Goal: Task Accomplishment & Management: Use online tool/utility

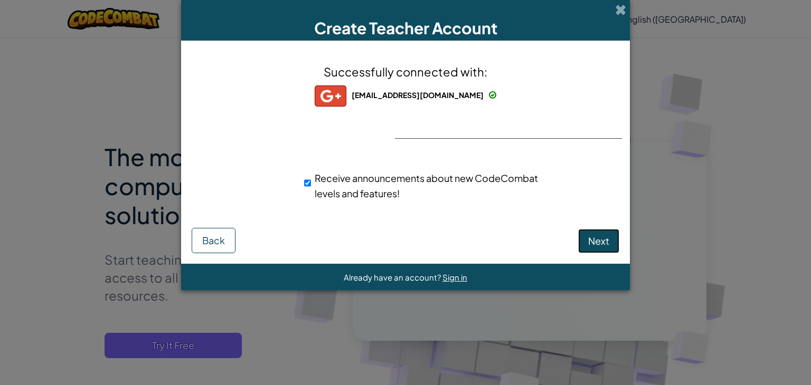
click at [598, 244] on span "Next" at bounding box center [598, 241] width 21 height 12
select select "Iraq"
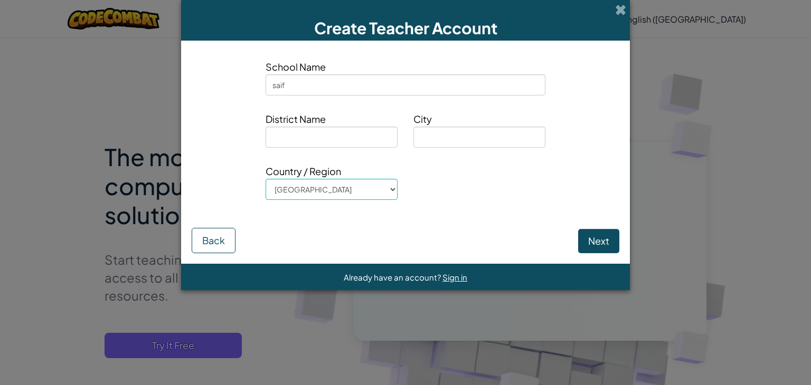
type input "saif"
click at [352, 148] on div "District Name" at bounding box center [332, 133] width 148 height 44
click at [357, 140] on input at bounding box center [332, 137] width 132 height 21
click at [426, 139] on input at bounding box center [479, 137] width 132 height 21
type input "baghdad"
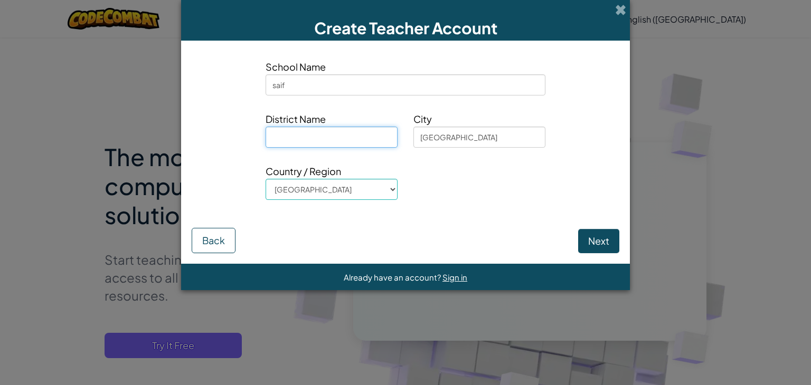
click at [364, 137] on input at bounding box center [332, 137] width 132 height 21
type input "saif"
click at [595, 244] on button "Next" at bounding box center [598, 241] width 41 height 24
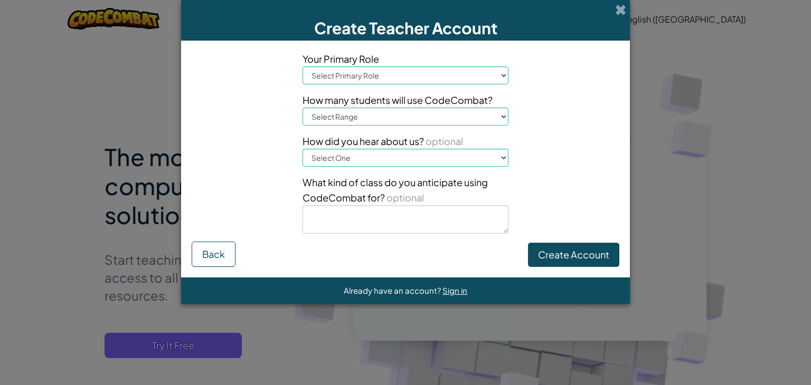
click at [357, 75] on select "Select Primary Role Principal Parent Technology coordinator Teacher Curriculum …" at bounding box center [405, 76] width 206 height 18
click at [219, 247] on button "Back" at bounding box center [214, 254] width 44 height 25
select select "Iraq"
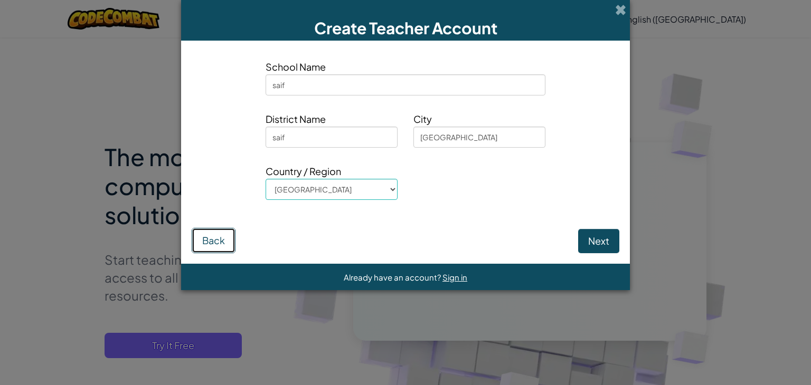
click at [220, 247] on button "Back" at bounding box center [214, 240] width 44 height 25
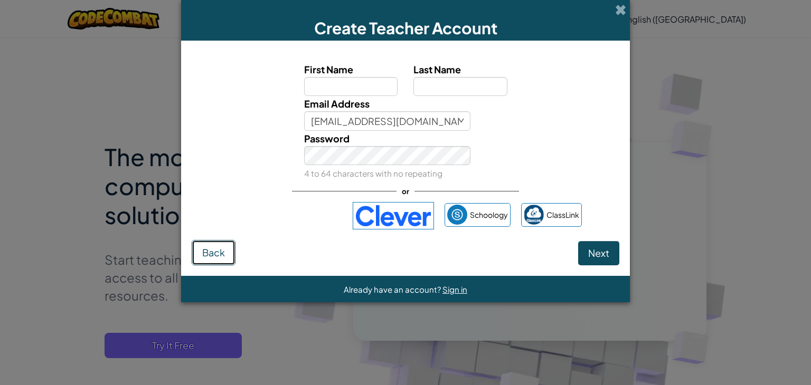
click at [219, 245] on button "Back" at bounding box center [214, 252] width 44 height 25
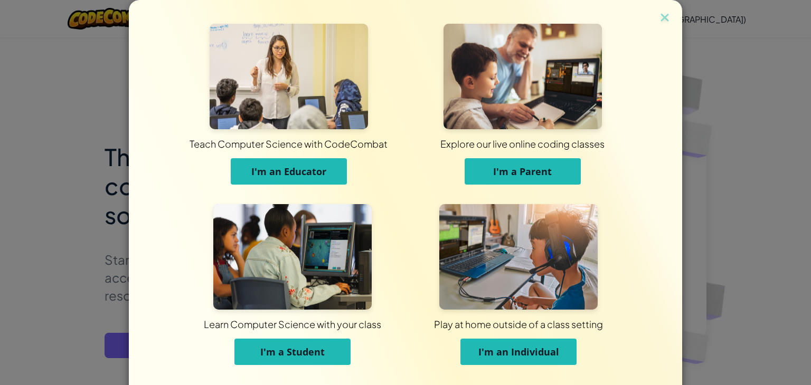
click at [531, 352] on span "I'm an Individual" at bounding box center [518, 352] width 81 height 13
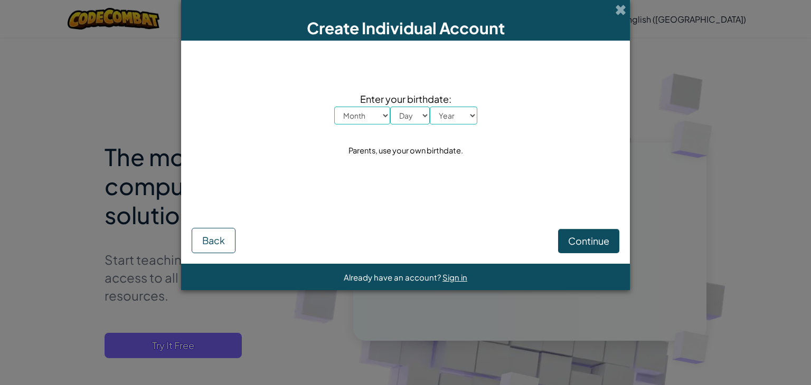
click at [371, 115] on select "Month January February March April May June July August September October Novem…" at bounding box center [362, 116] width 56 height 18
select select "8"
click at [334, 107] on select "Month January February March April May June July August September October Novem…" at bounding box center [362, 116] width 56 height 18
click at [413, 117] on select "Day 1 2 3 4 5 6 7 8 9 10 11 12 13 14 15 16 17 18 19 20 21 22 23 24 25 26 27 28 …" at bounding box center [410, 116] width 40 height 18
select select "30"
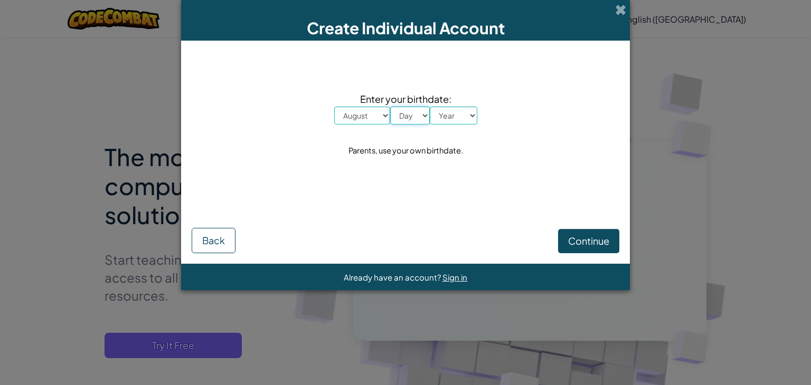
click at [390, 107] on select "Day 1 2 3 4 5 6 7 8 9 10 11 12 13 14 15 16 17 18 19 20 21 22 23 24 25 26 27 28 …" at bounding box center [410, 116] width 40 height 18
click at [446, 120] on select "Year 2025 2024 2023 2022 2021 2020 2019 2018 2017 2016 2015 2014 2013 2012 2011…" at bounding box center [454, 116] width 48 height 18
select select "2003"
click at [430, 107] on select "Year 2025 2024 2023 2022 2021 2020 2019 2018 2017 2016 2015 2014 2013 2012 2011…" at bounding box center [454, 116] width 48 height 18
click at [569, 237] on span "Continue" at bounding box center [588, 241] width 41 height 12
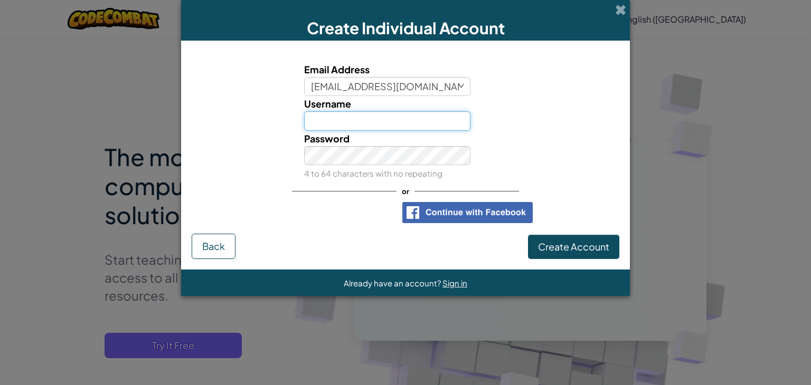
click at [355, 121] on input "Username" at bounding box center [387, 121] width 167 height 20
type input "SAIF"
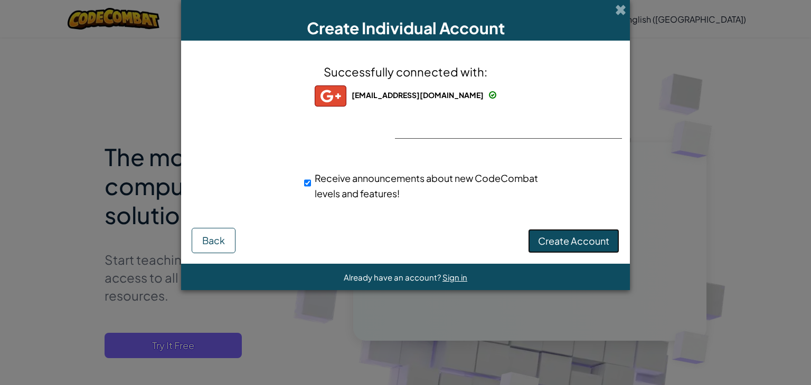
click at [555, 238] on span "Create Account" at bounding box center [573, 241] width 71 height 12
click at [550, 239] on button "Create Account" at bounding box center [573, 241] width 91 height 24
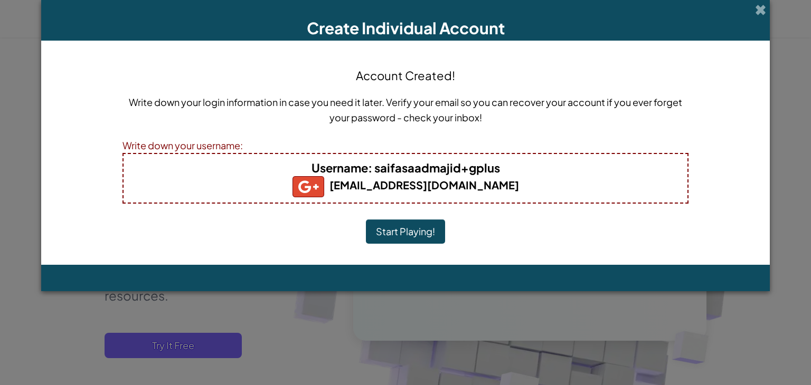
click at [407, 232] on button "Start Playing!" at bounding box center [405, 232] width 79 height 24
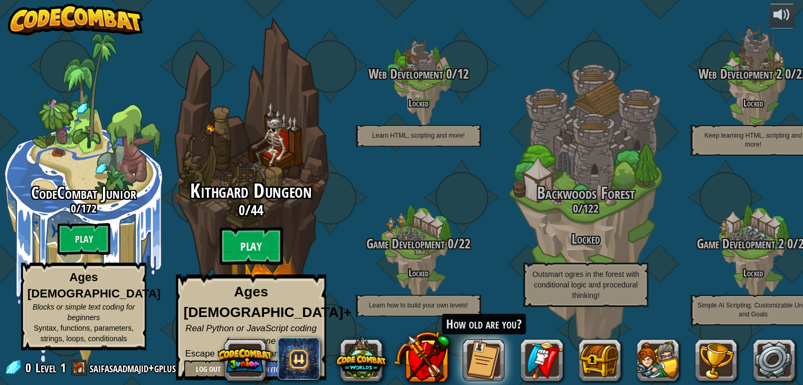
click at [262, 250] on btn "Play" at bounding box center [251, 247] width 63 height 38
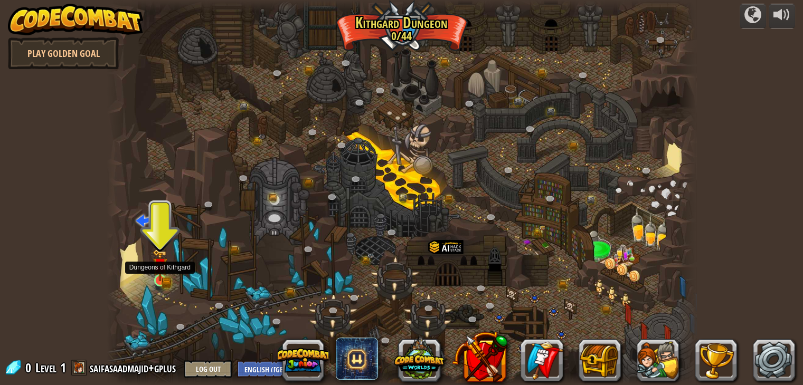
click at [167, 278] on img at bounding box center [160, 265] width 15 height 32
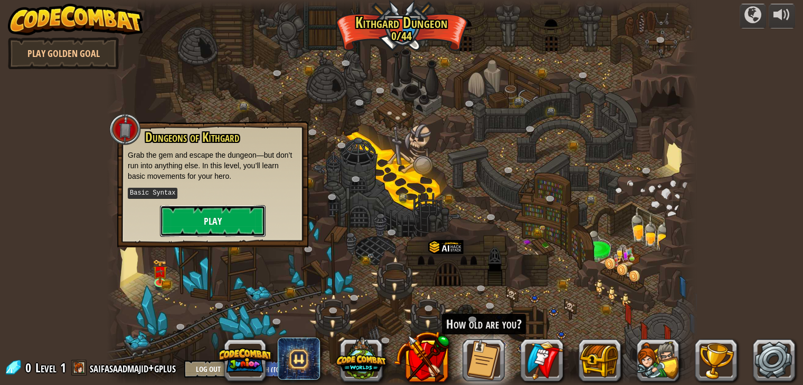
click at [202, 217] on button "Play" at bounding box center [213, 221] width 106 height 32
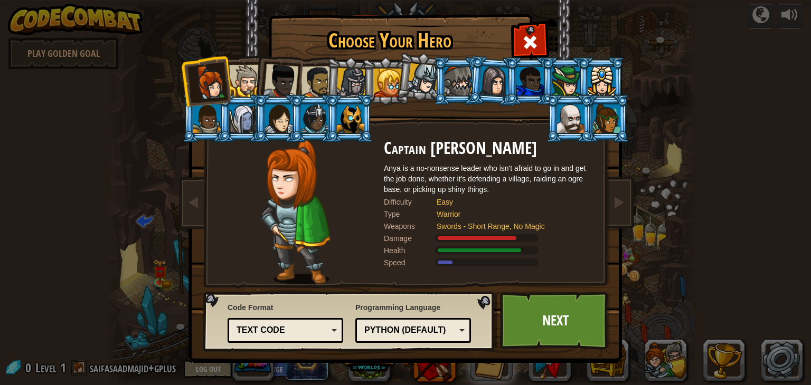
click at [250, 83] on div at bounding box center [245, 81] width 32 height 32
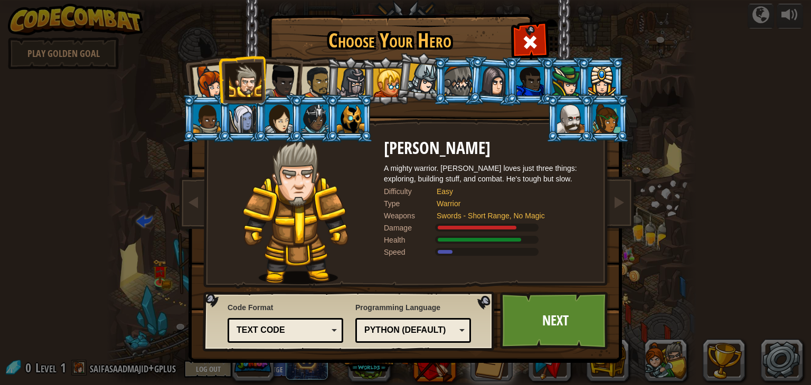
click at [278, 79] on div at bounding box center [280, 81] width 35 height 35
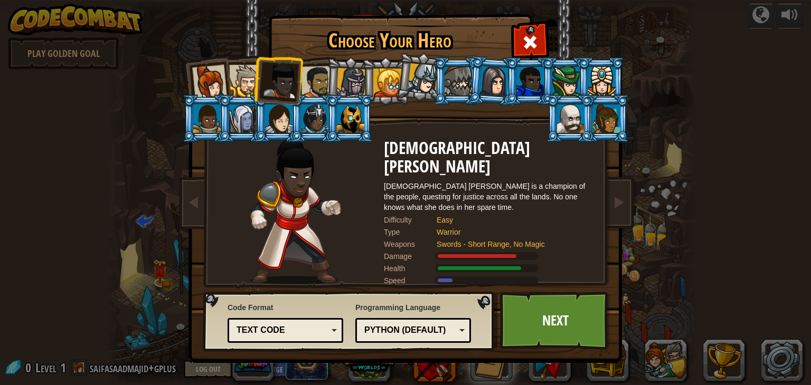
click at [348, 87] on div at bounding box center [351, 83] width 30 height 30
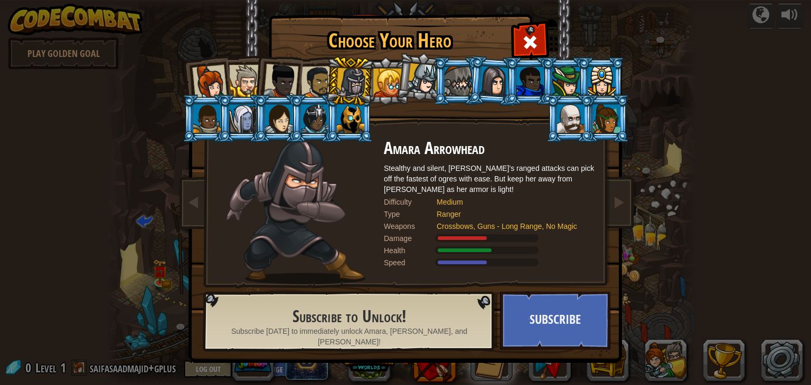
click at [604, 123] on div at bounding box center [606, 119] width 27 height 29
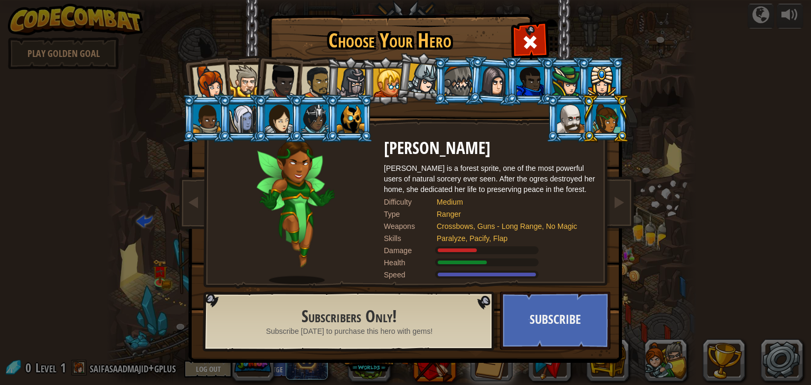
click at [243, 126] on div at bounding box center [242, 119] width 27 height 29
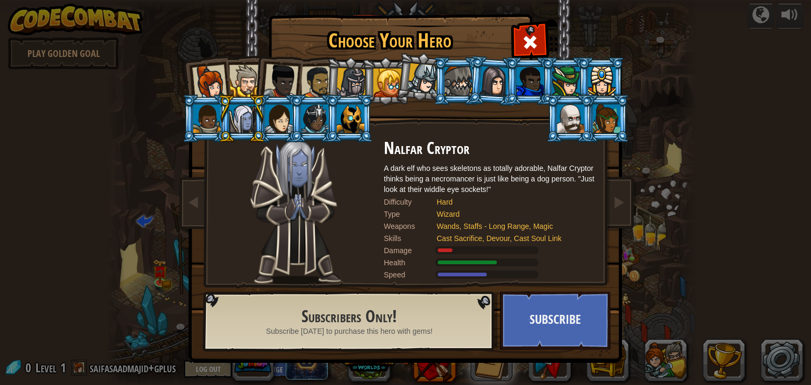
click at [361, 119] on div at bounding box center [350, 119] width 27 height 29
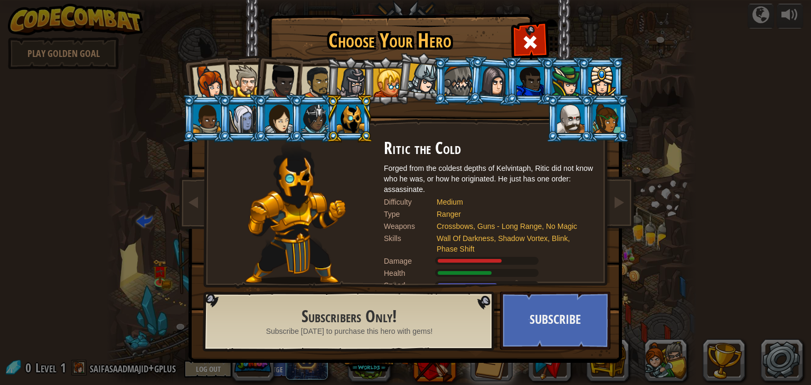
click at [204, 71] on div at bounding box center [209, 82] width 35 height 35
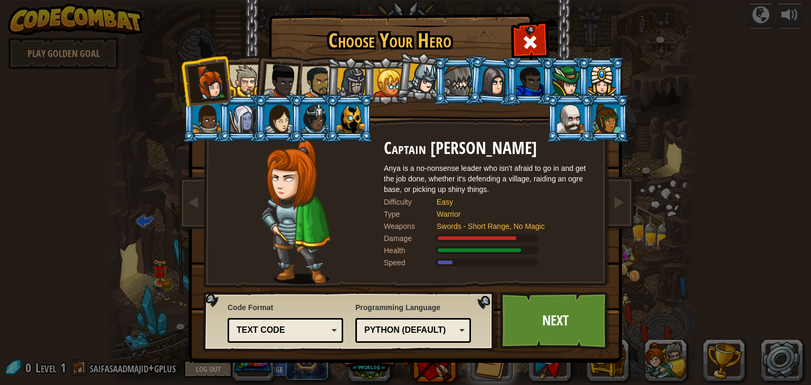
click at [240, 78] on div at bounding box center [245, 81] width 32 height 32
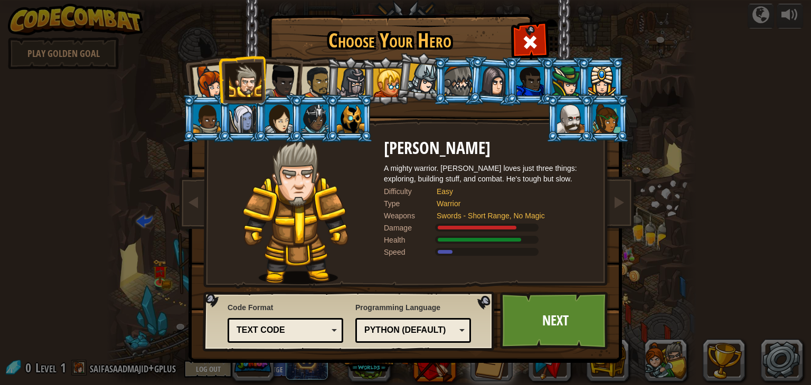
click at [268, 79] on div at bounding box center [280, 81] width 35 height 35
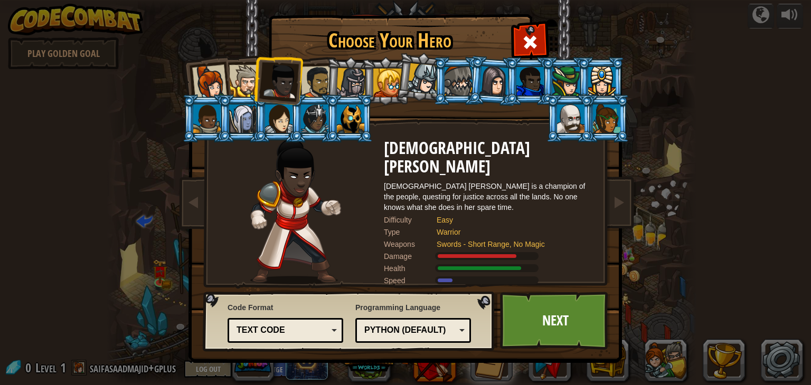
click at [311, 84] on div at bounding box center [317, 82] width 33 height 33
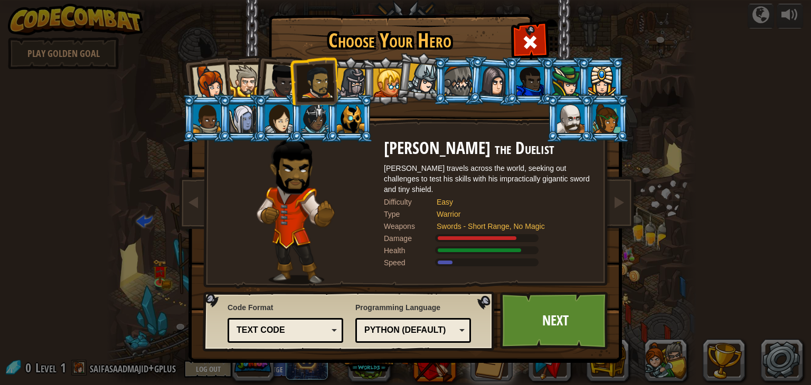
click at [350, 86] on div at bounding box center [351, 83] width 30 height 30
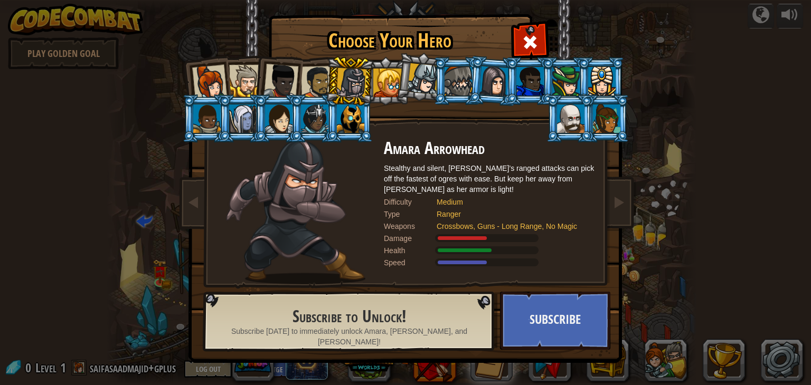
click at [374, 80] on div at bounding box center [387, 83] width 29 height 29
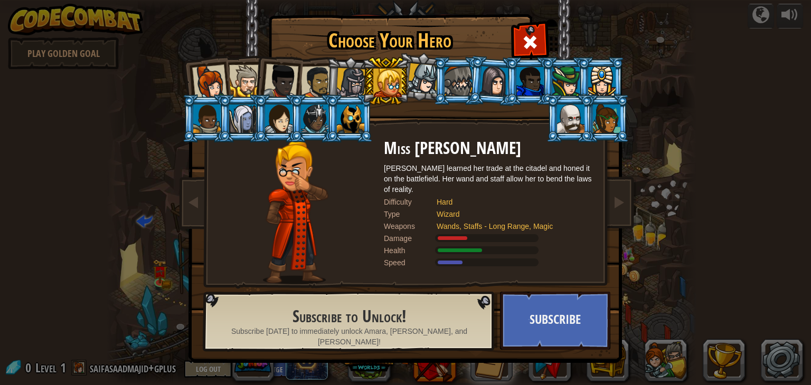
click at [410, 78] on div at bounding box center [422, 78] width 31 height 31
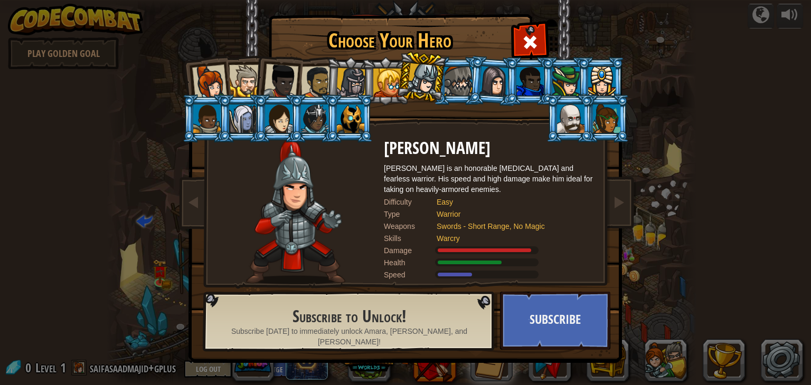
click at [443, 78] on li at bounding box center [421, 77] width 52 height 53
click at [449, 79] on div at bounding box center [457, 81] width 27 height 29
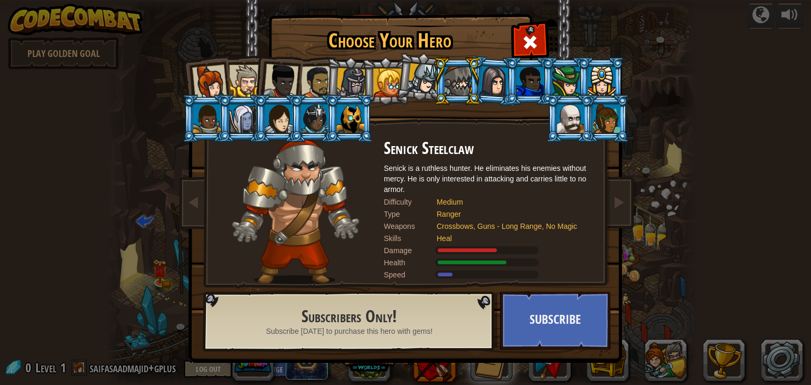
click at [484, 82] on div at bounding box center [494, 81] width 30 height 30
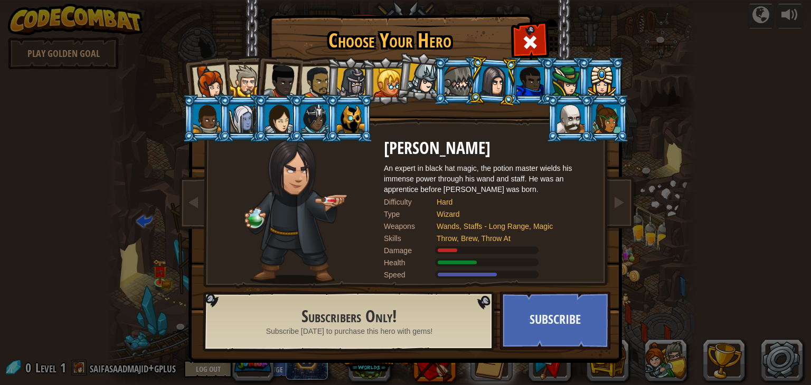
click at [510, 86] on li at bounding box center [493, 80] width 51 height 51
click at [528, 75] on div at bounding box center [529, 81] width 27 height 29
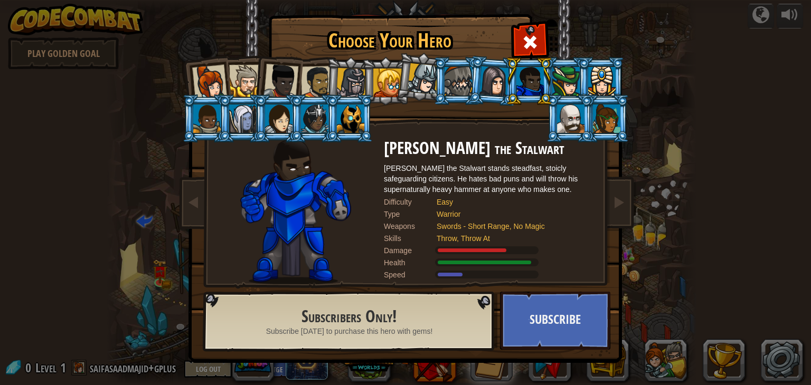
click at [570, 81] on div at bounding box center [565, 81] width 27 height 29
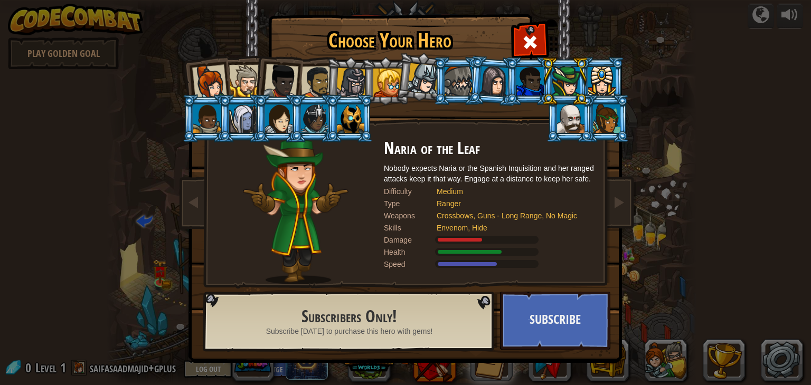
click at [608, 75] on div at bounding box center [601, 81] width 27 height 29
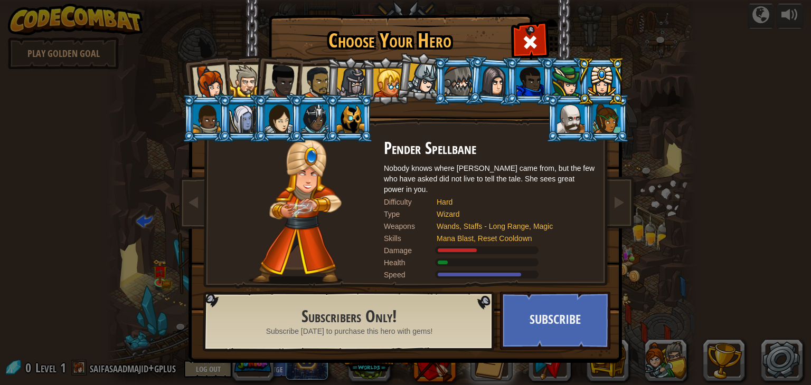
click at [207, 120] on div at bounding box center [206, 119] width 27 height 29
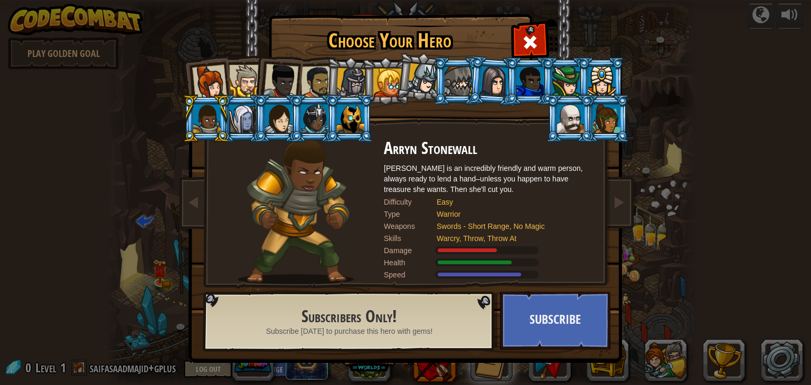
click at [241, 116] on div at bounding box center [242, 119] width 27 height 29
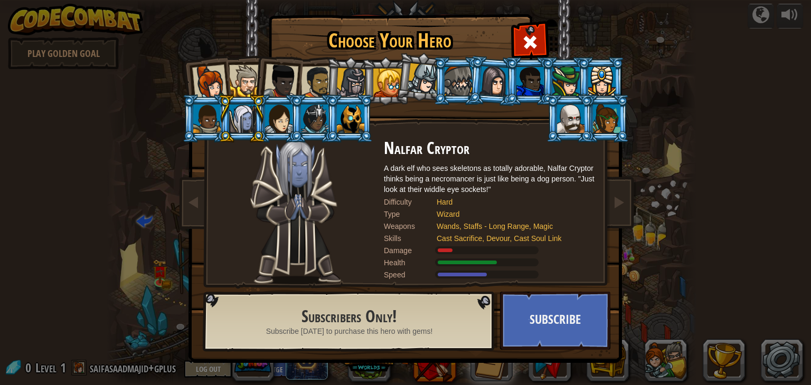
click at [222, 119] on li at bounding box center [242, 118] width 48 height 48
click at [213, 118] on div at bounding box center [206, 119] width 27 height 29
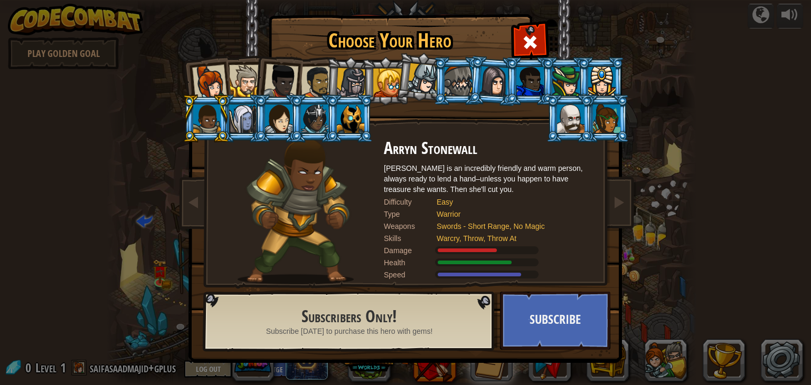
drag, startPoint x: 254, startPoint y: 121, endPoint x: 258, endPoint y: 118, distance: 5.6
click at [254, 122] on li at bounding box center [278, 118] width 48 height 48
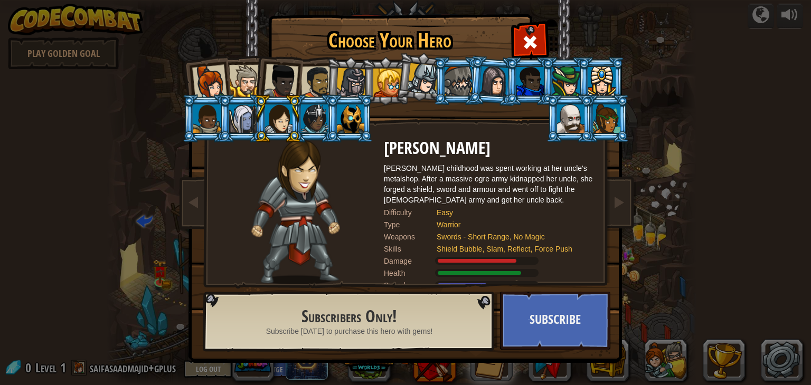
click at [268, 116] on div at bounding box center [278, 119] width 27 height 29
drag, startPoint x: 228, startPoint y: 122, endPoint x: 234, endPoint y: 121, distance: 6.4
click at [229, 122] on li at bounding box center [242, 118] width 48 height 48
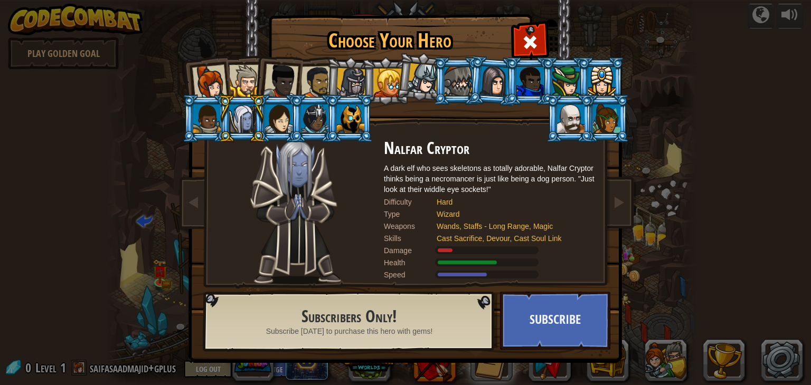
click at [400, 220] on div "Nalfar Cryptor A dark elf who sees skeletons as totally adorable, Nalfar Crypto…" at bounding box center [489, 211] width 211 height 145
click at [278, 124] on div at bounding box center [278, 119] width 27 height 29
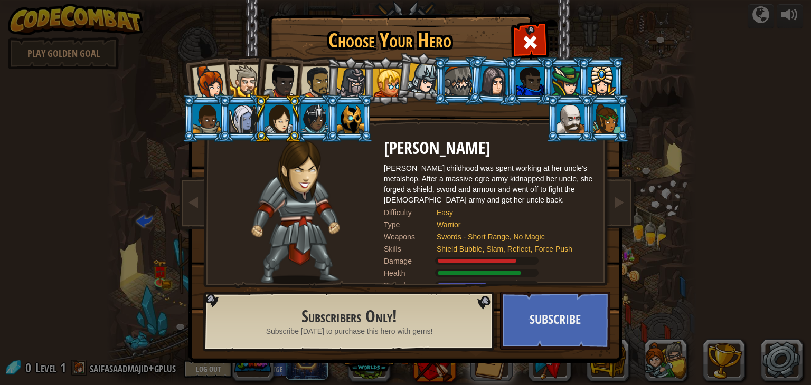
click at [437, 241] on div "Swords - Short Range, No Magic" at bounding box center [511, 237] width 148 height 11
click at [309, 119] on div at bounding box center [314, 119] width 27 height 29
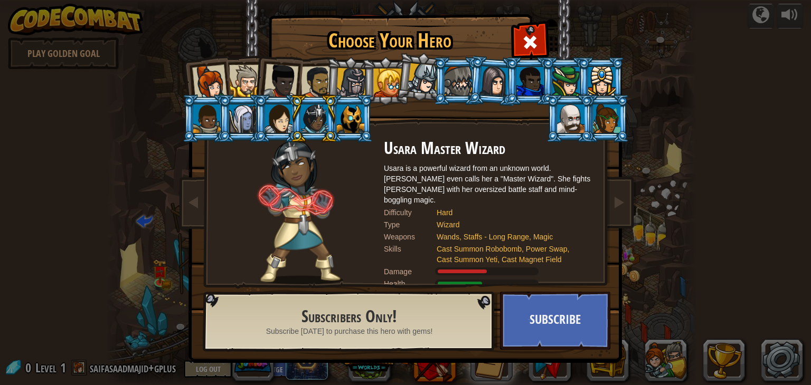
click at [366, 118] on li at bounding box center [350, 118] width 48 height 48
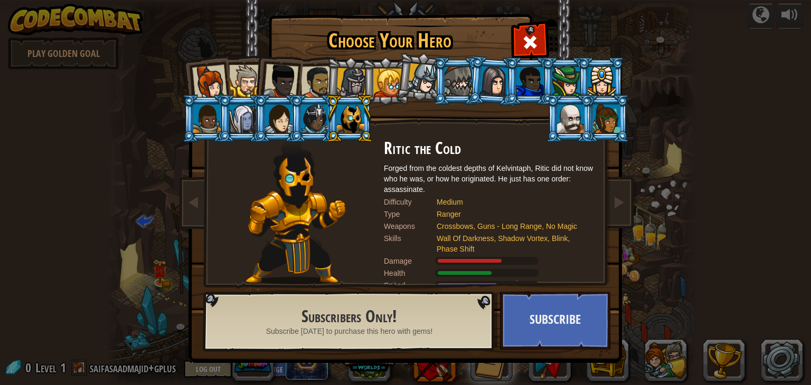
click at [276, 120] on div at bounding box center [278, 119] width 27 height 29
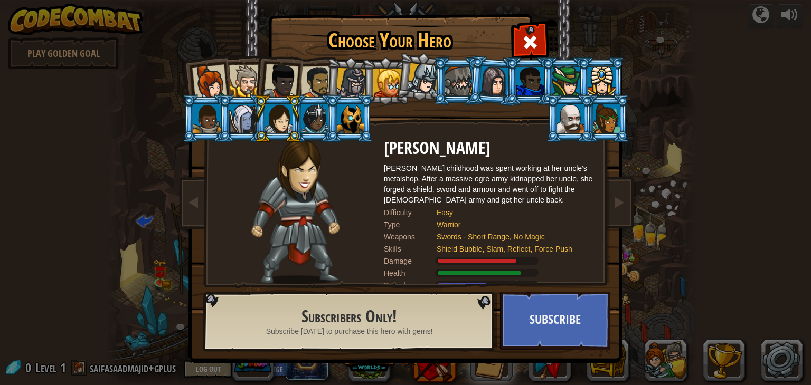
click at [211, 116] on div at bounding box center [206, 119] width 27 height 29
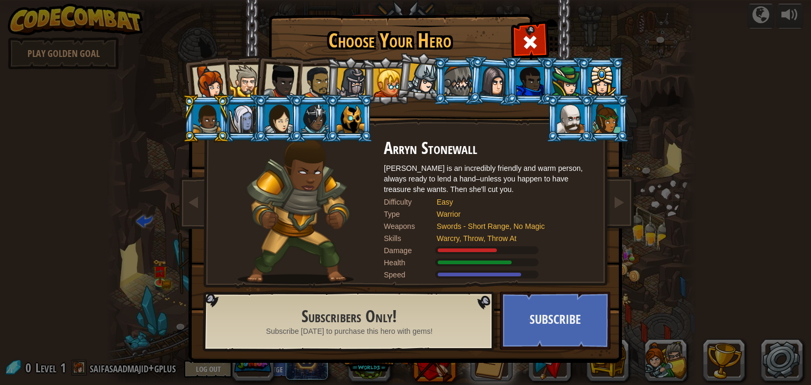
click at [277, 115] on div at bounding box center [278, 119] width 27 height 29
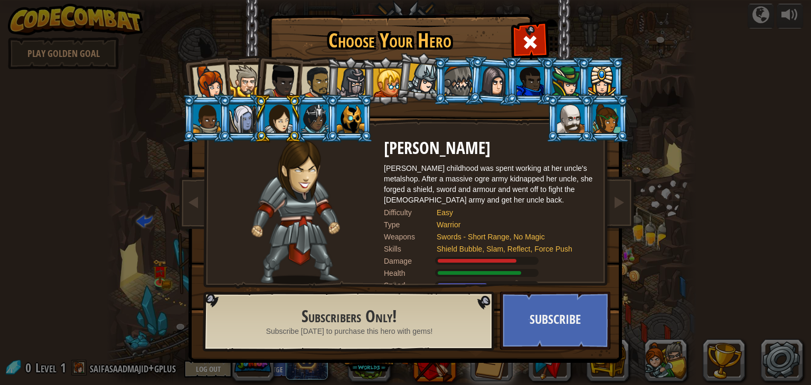
click at [205, 127] on div at bounding box center [206, 119] width 27 height 29
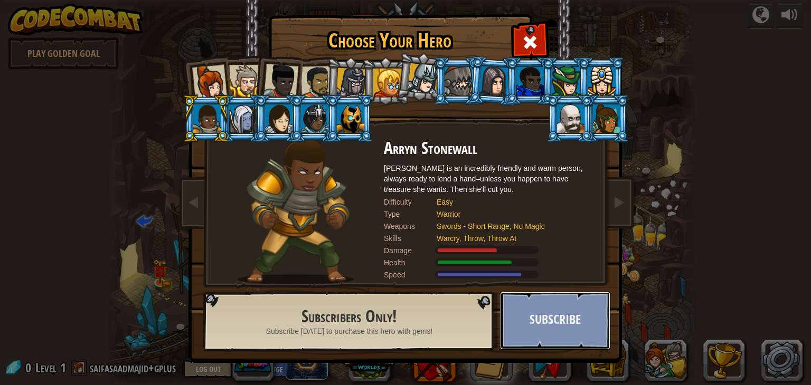
click at [568, 324] on button "Subscribe" at bounding box center [555, 321] width 110 height 58
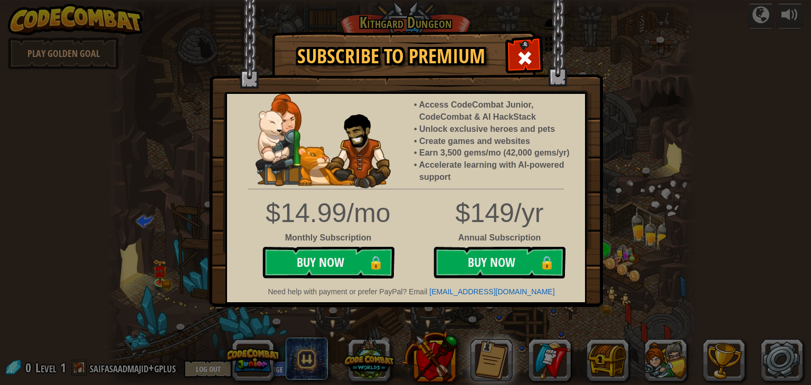
click at [527, 43] on div at bounding box center [524, 56] width 33 height 33
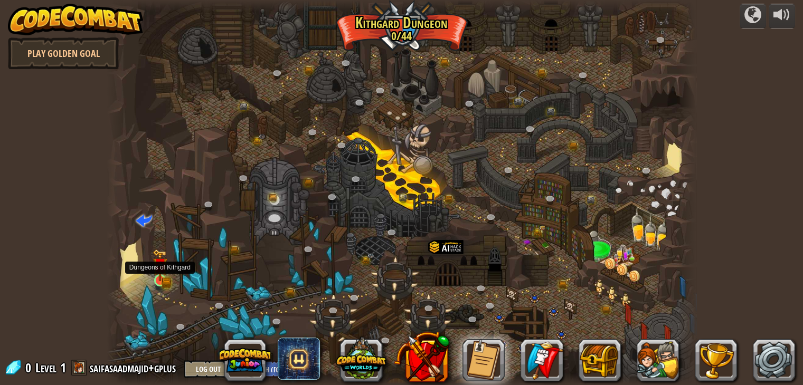
click at [161, 281] on img at bounding box center [160, 265] width 15 height 32
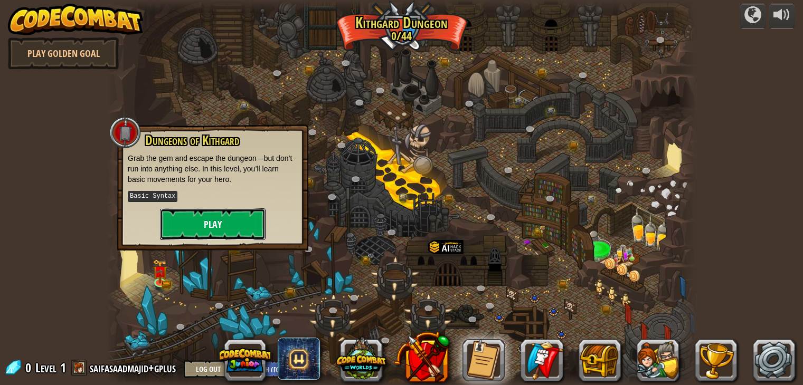
click at [225, 224] on button "Play" at bounding box center [213, 224] width 106 height 32
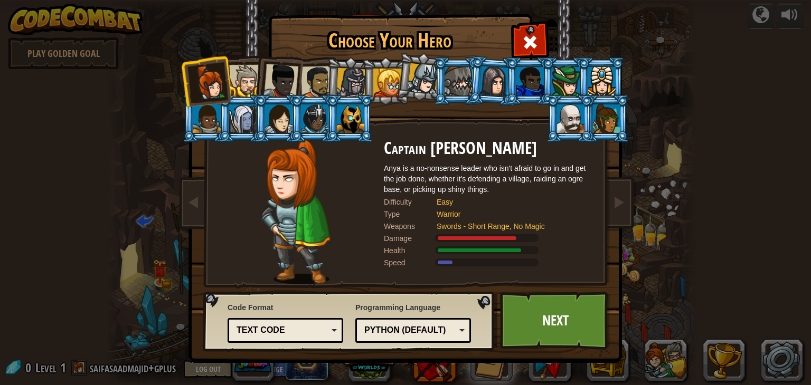
click at [305, 327] on div "Text code" at bounding box center [281, 331] width 91 height 12
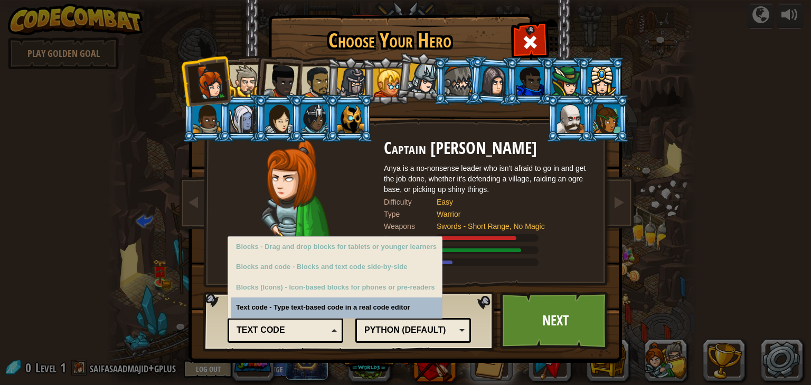
click at [316, 332] on div "Text code" at bounding box center [281, 331] width 91 height 12
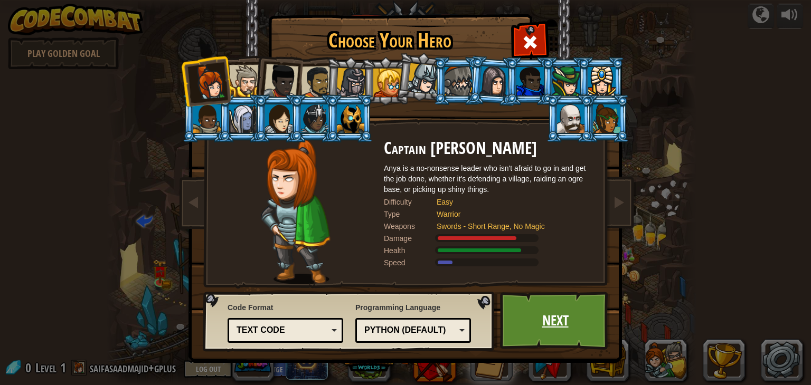
click at [541, 321] on link "Next" at bounding box center [555, 321] width 110 height 58
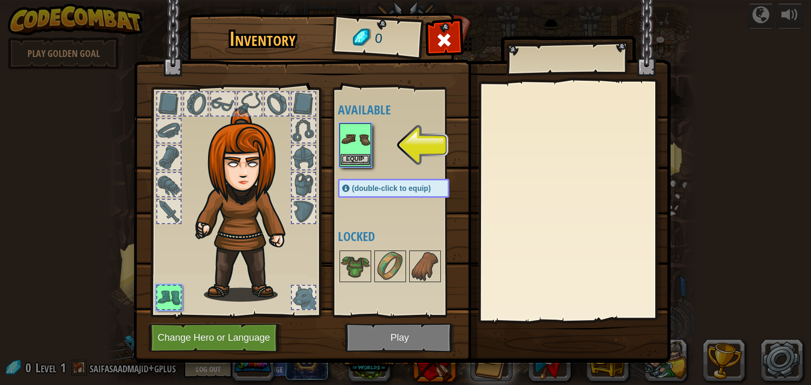
click at [359, 138] on img at bounding box center [355, 140] width 30 height 30
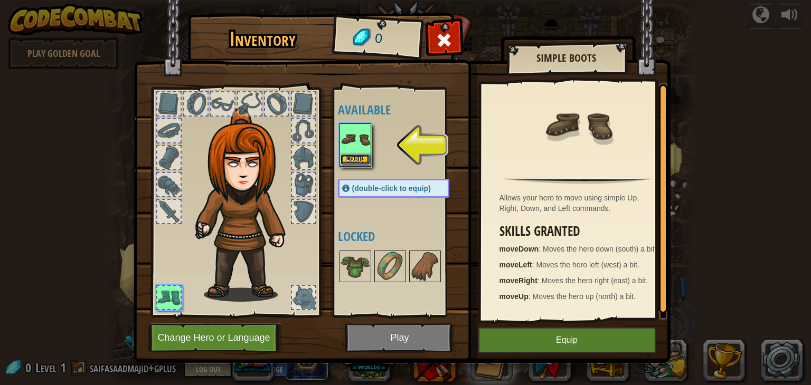
click at [353, 157] on button "Equip" at bounding box center [355, 159] width 30 height 11
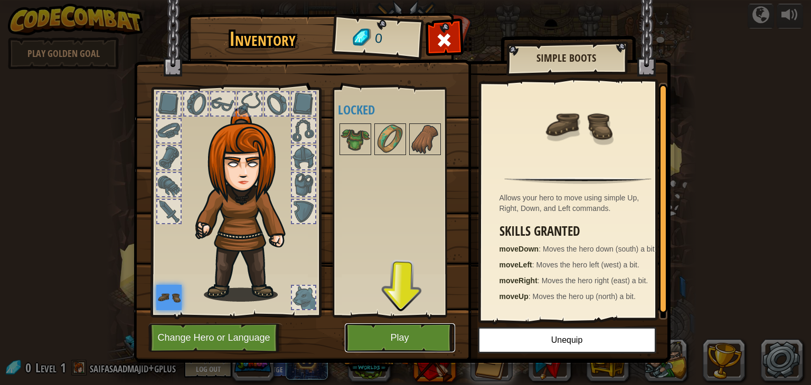
click at [393, 328] on button "Play" at bounding box center [400, 338] width 110 height 29
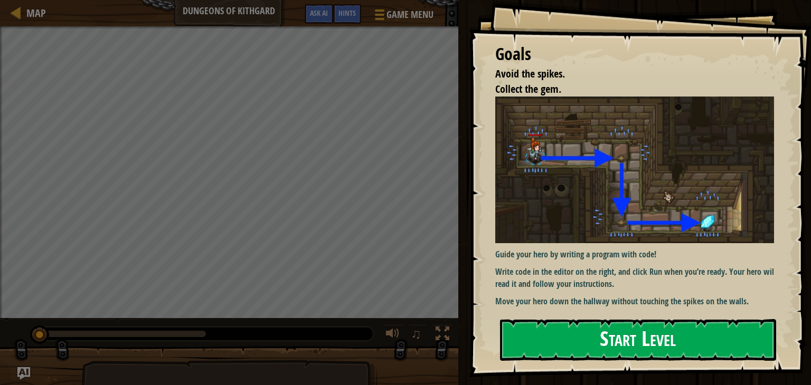
click at [601, 340] on button "Start Level" at bounding box center [638, 340] width 276 height 42
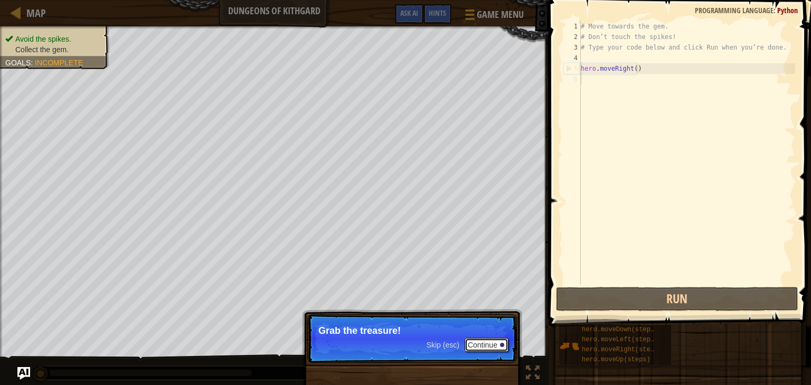
click at [475, 340] on button "Continue" at bounding box center [487, 345] width 44 height 14
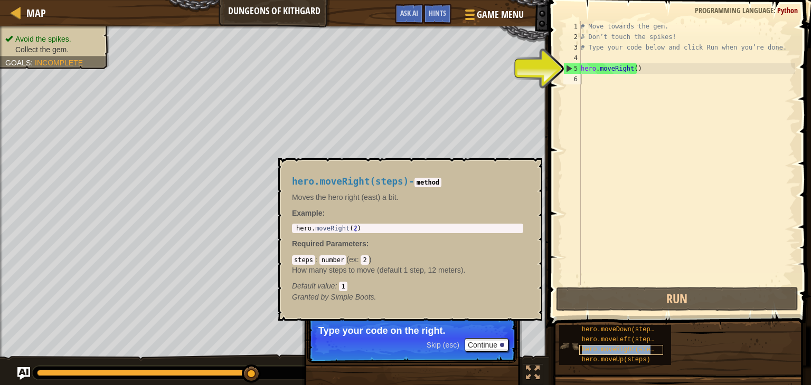
click at [614, 349] on span "hero.moveRight(steps)" at bounding box center [622, 349] width 80 height 7
click at [591, 79] on div "# Move towards the gem. # Don’t touch the spikes! # Type your code below and cl…" at bounding box center [687, 163] width 216 height 285
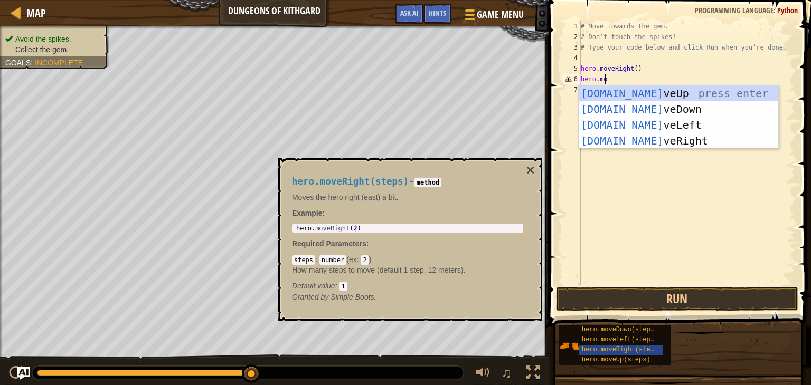
scroll to position [5, 2]
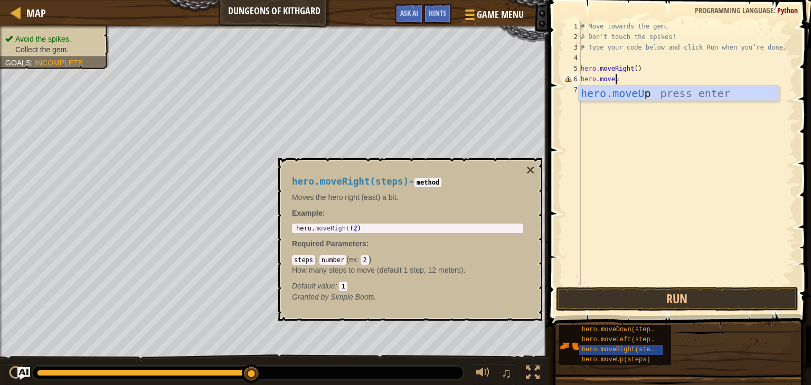
type textarea "hero.moveup"
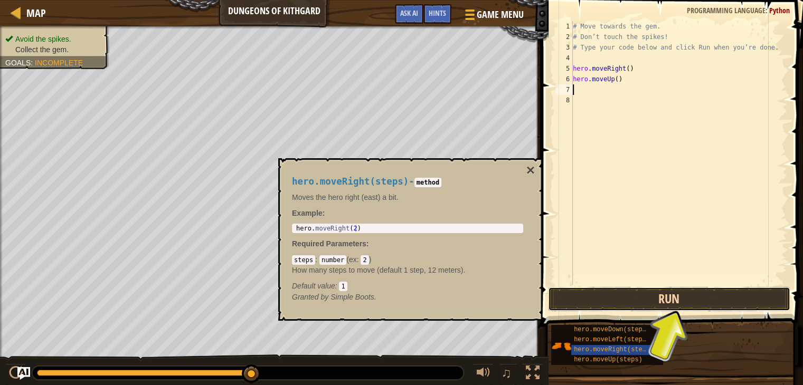
click at [672, 301] on button "Run" at bounding box center [669, 299] width 242 height 24
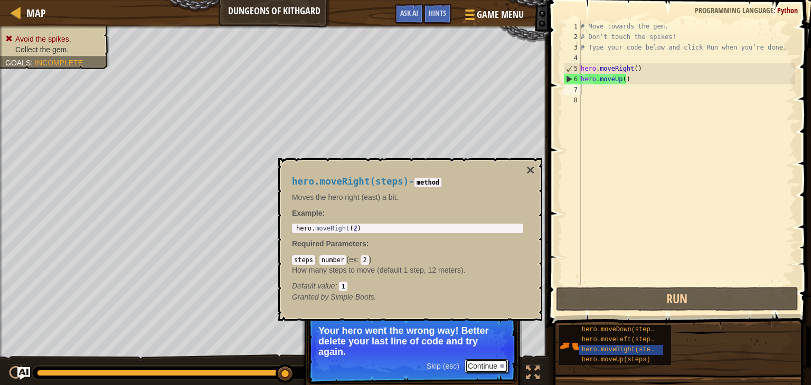
click at [475, 368] on button "Continue" at bounding box center [487, 366] width 44 height 14
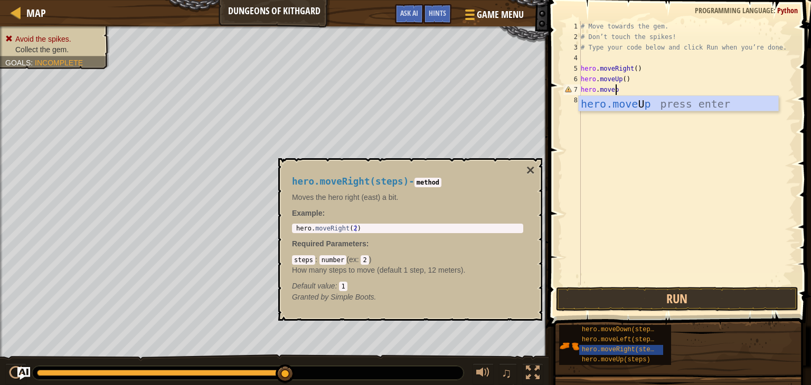
scroll to position [5, 2]
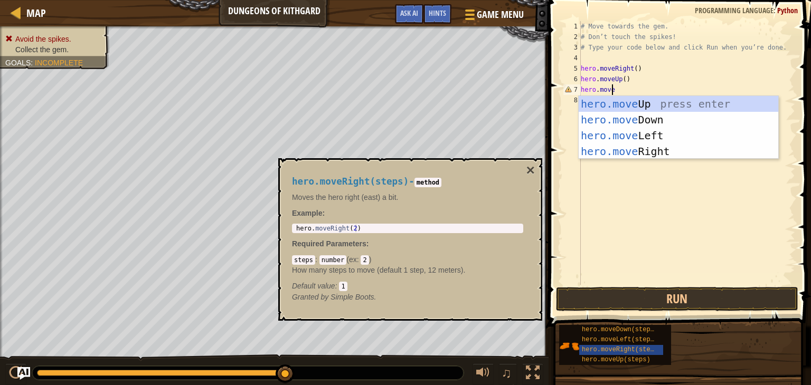
type textarea "hero.moved"
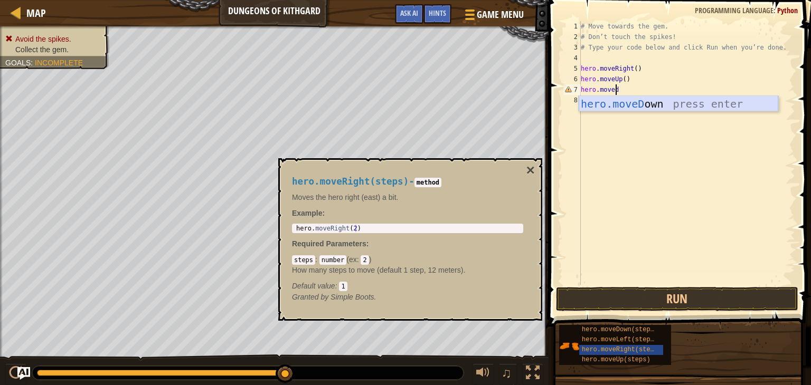
click at [636, 107] on div "hero.moveD own press enter" at bounding box center [679, 120] width 200 height 48
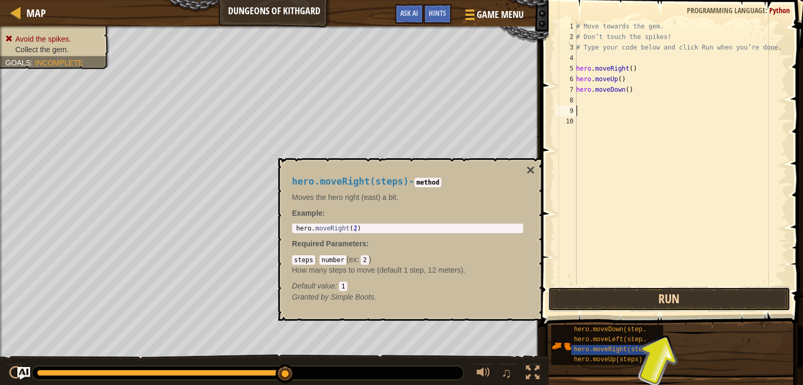
click at [688, 301] on button "Run" at bounding box center [669, 299] width 242 height 24
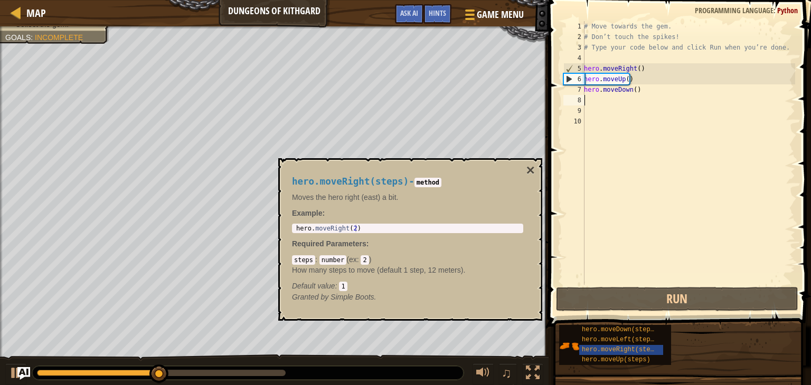
click at [585, 96] on div "# Move towards the gem. # Don’t touch the spikes! # Type your code below and cl…" at bounding box center [688, 163] width 213 height 285
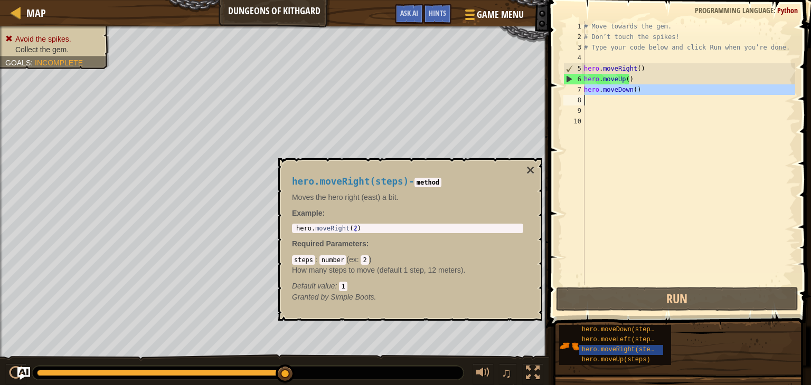
drag, startPoint x: 583, startPoint y: 88, endPoint x: 614, endPoint y: 89, distance: 31.7
click at [614, 89] on div "1 2 3 4 5 6 7 8 9 10 # Move towards the gem. # Don’t touch the spikes! # Type y…" at bounding box center [678, 153] width 234 height 264
click at [627, 93] on div "# Move towards the gem. # Don’t touch the spikes! # Type your code below and cl…" at bounding box center [688, 153] width 213 height 264
type textarea "hero.moveDown()"
click at [596, 102] on div "# Move towards the gem. # Don’t touch the spikes! # Type your code below and cl…" at bounding box center [688, 163] width 213 height 285
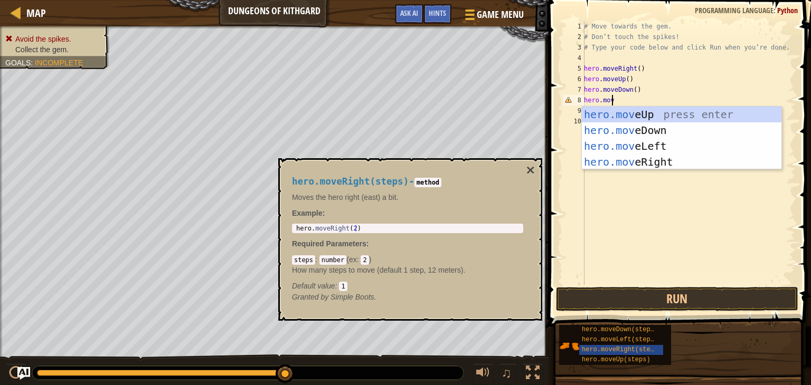
scroll to position [5, 2]
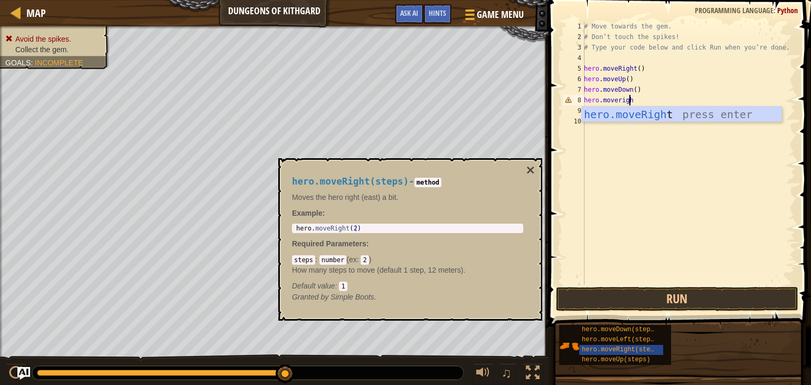
type textarea "hero.moveright"
click at [616, 114] on div "hero.moveRight press enter" at bounding box center [682, 131] width 200 height 48
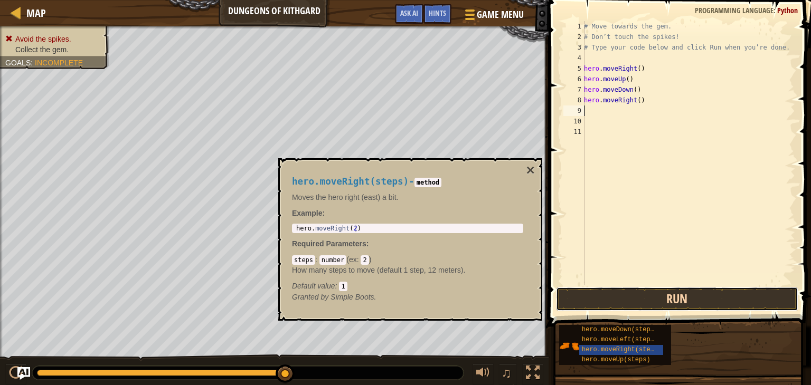
click at [671, 302] on button "Run" at bounding box center [677, 299] width 242 height 24
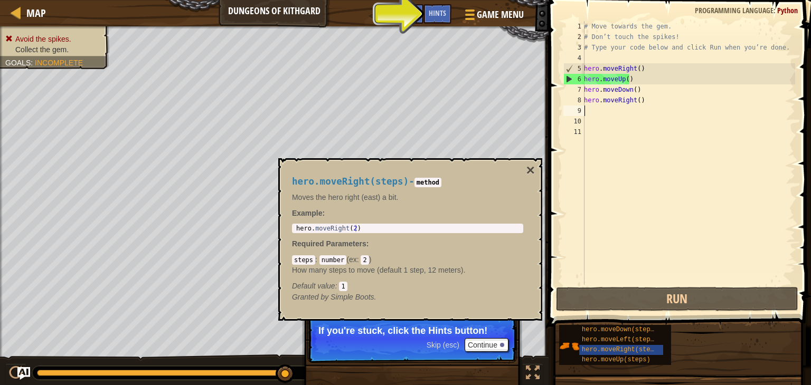
click at [431, 336] on p "Skip (esc) Continue If you're stuck, click the Hints button!" at bounding box center [412, 339] width 210 height 49
click at [504, 345] on div at bounding box center [502, 345] width 4 height 4
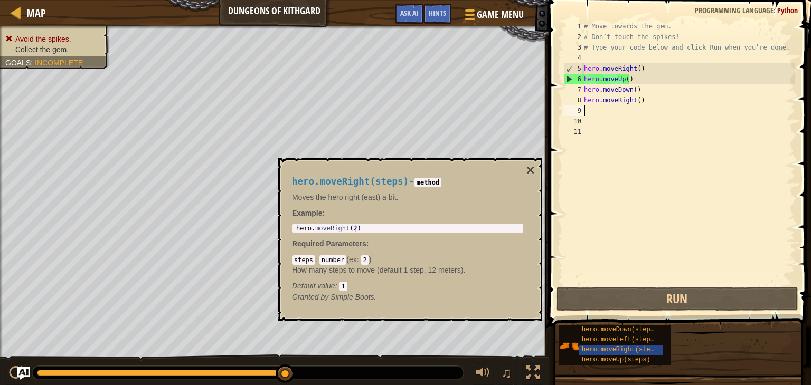
click at [592, 115] on div "# Move towards the gem. # Don’t touch the spikes! # Type your code below and cl…" at bounding box center [688, 163] width 213 height 285
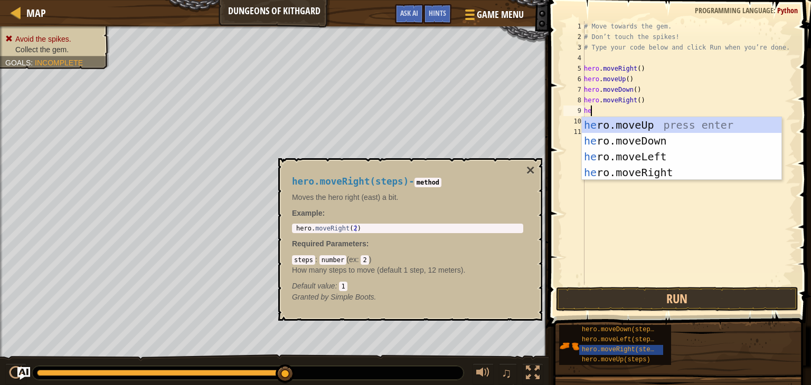
type textarea "her"
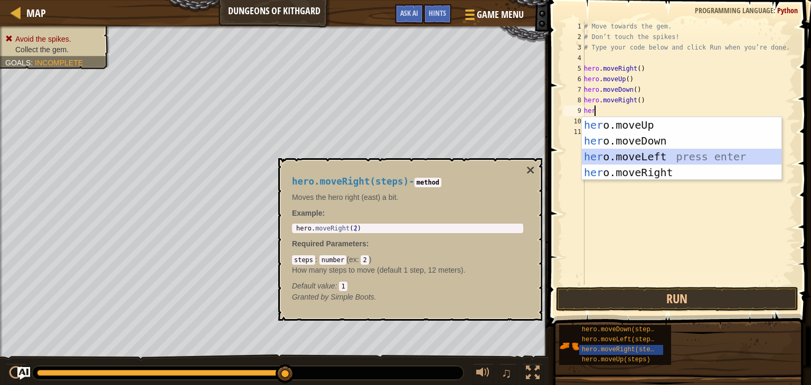
click at [624, 158] on div "her o.moveUp press enter her o.moveDown press enter her o.moveLeft press enter …" at bounding box center [682, 164] width 200 height 95
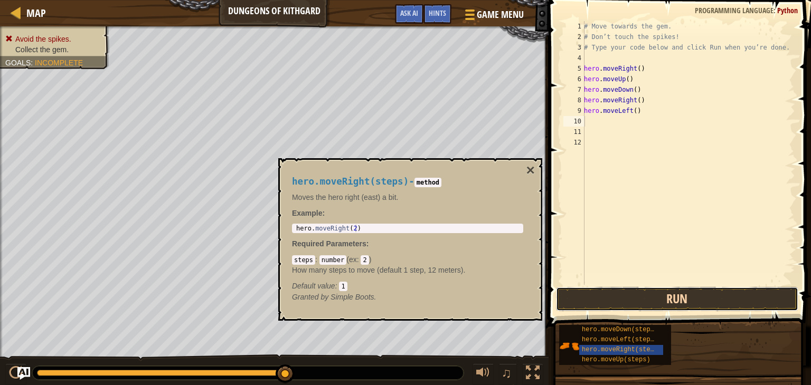
click at [686, 300] on button "Run" at bounding box center [677, 299] width 242 height 24
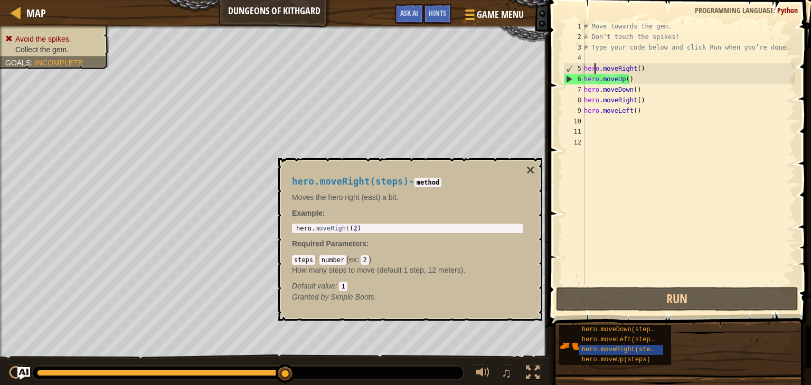
click at [600, 67] on div "# Move towards the gem. # Don’t touch the spikes! # Type your code below and cl…" at bounding box center [688, 163] width 213 height 285
click at [623, 68] on div "# Move towards the gem. # Don’t touch the spikes! # Type your code below and cl…" at bounding box center [688, 163] width 213 height 285
click at [641, 70] on div "# Move towards the gem. # Don’t touch the spikes! # Type your code below and cl…" at bounding box center [688, 163] width 213 height 285
click at [618, 110] on div "# Move towards the gem. # Don’t touch the spikes! # Type your code below and cl…" at bounding box center [688, 163] width 213 height 285
type textarea "hero.moveLeft()"
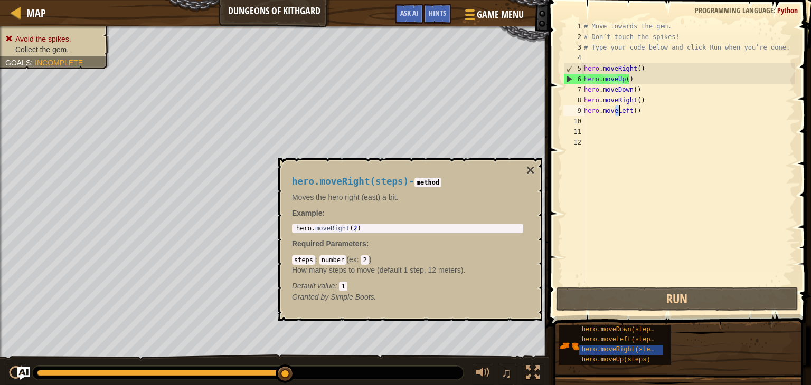
click at [582, 145] on div "12" at bounding box center [573, 142] width 21 height 11
drag, startPoint x: 332, startPoint y: 240, endPoint x: 327, endPoint y: 275, distance: 35.2
click at [331, 243] on span "Required Parameters" at bounding box center [329, 244] width 74 height 8
click at [331, 263] on code "number" at bounding box center [332, 260] width 27 height 10
drag, startPoint x: 289, startPoint y: 370, endPoint x: 305, endPoint y: 369, distance: 15.9
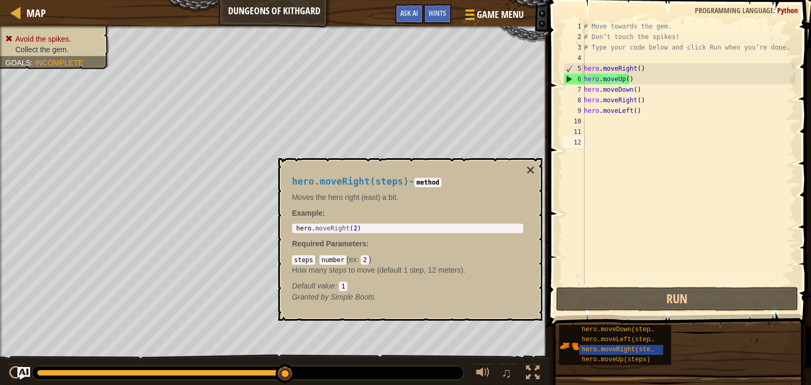
drag, startPoint x: 283, startPoint y: 372, endPoint x: 294, endPoint y: 369, distance: 10.8
click at [296, 371] on div at bounding box center [247, 373] width 431 height 14
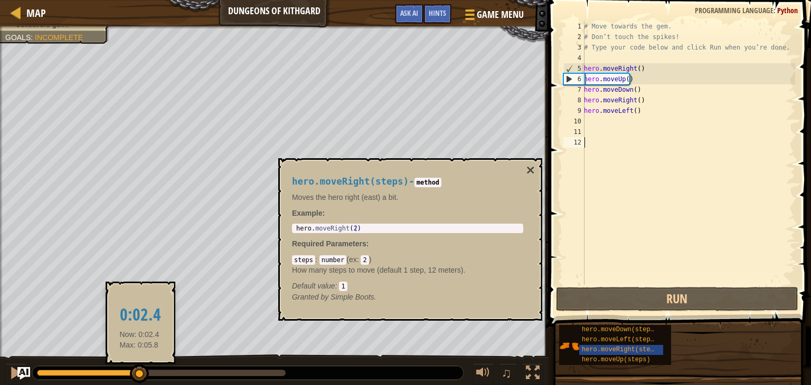
drag, startPoint x: 274, startPoint y: 374, endPoint x: 134, endPoint y: 363, distance: 140.4
click at [135, 370] on div at bounding box center [88, 373] width 103 height 6
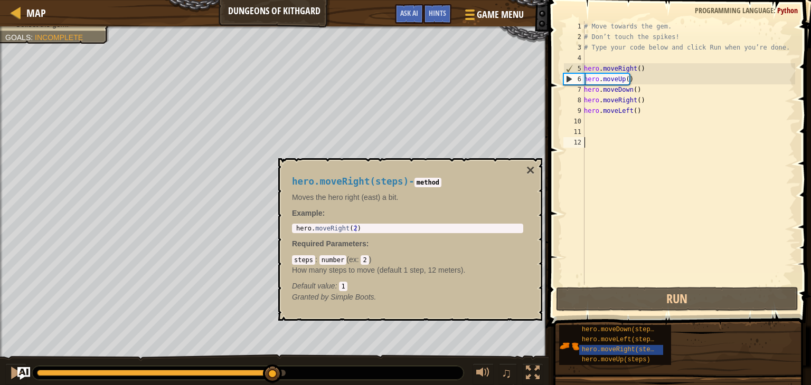
click at [280, 354] on div "Avoid the spikes. Collect the gem. Goals : Incomplete ♫ Anya -9 x: 18 y: 18 x: …" at bounding box center [405, 206] width 811 height 360
drag, startPoint x: 351, startPoint y: 288, endPoint x: 293, endPoint y: 305, distance: 60.0
click at [344, 288] on div "Default value : 1" at bounding box center [407, 286] width 231 height 11
click at [597, 348] on span "hero.moveRight(steps)" at bounding box center [622, 349] width 80 height 7
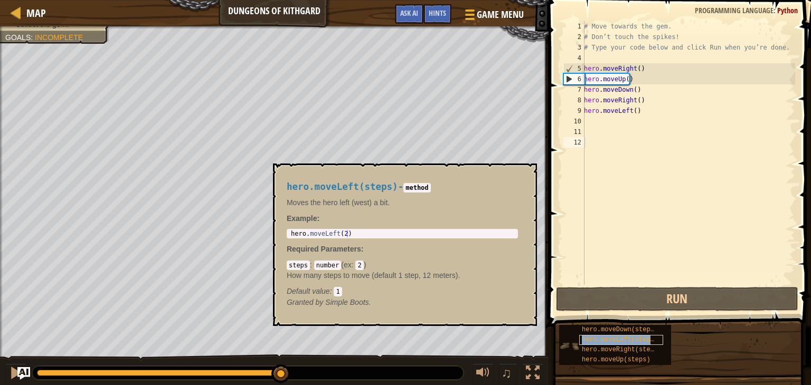
click at [604, 337] on span "hero.moveLeft(steps)" at bounding box center [620, 339] width 76 height 7
click at [606, 330] on span "hero.moveDown(steps)" at bounding box center [620, 329] width 76 height 7
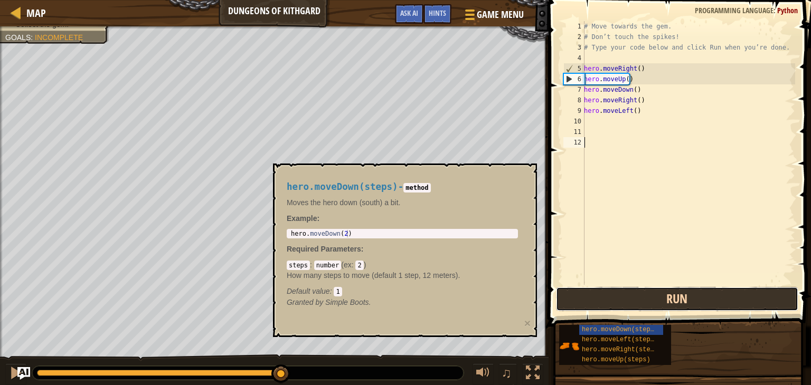
click at [660, 291] on button "Run" at bounding box center [677, 299] width 242 height 24
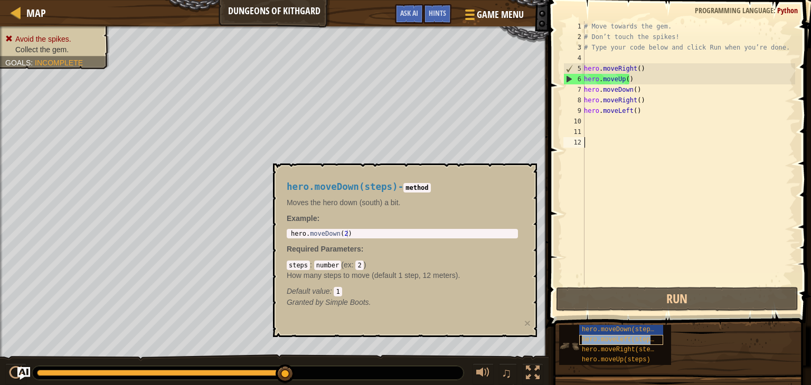
click at [641, 345] on div "hero.moveLeft(steps)" at bounding box center [621, 340] width 84 height 10
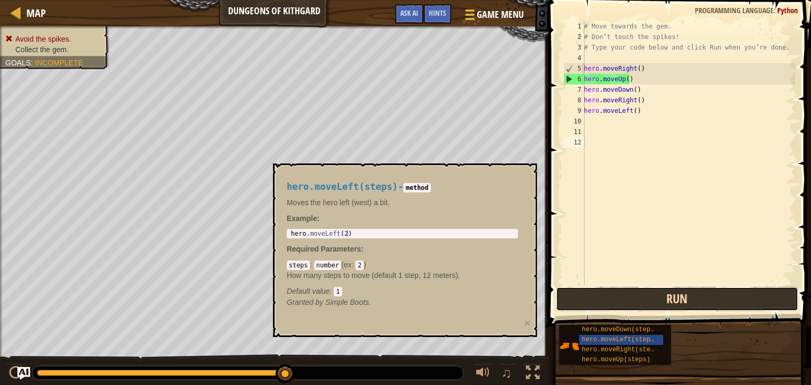
click at [664, 304] on button "Run" at bounding box center [677, 299] width 242 height 24
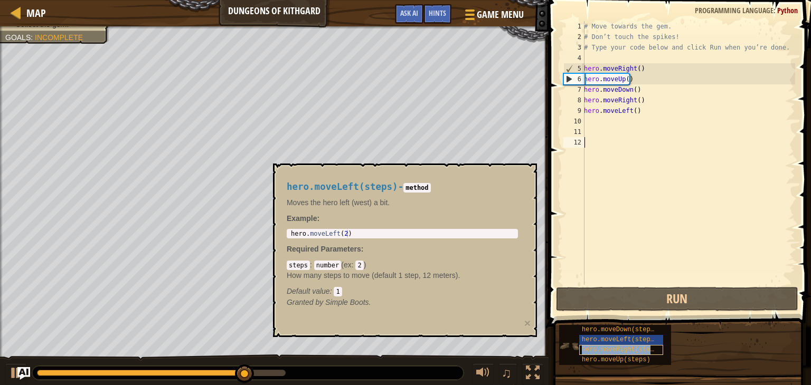
click at [626, 350] on span "hero.moveRight(steps)" at bounding box center [622, 349] width 80 height 7
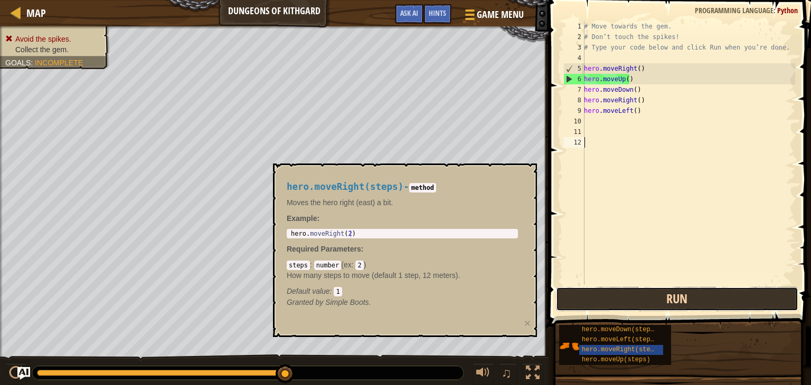
click at [653, 302] on button "Run" at bounding box center [677, 299] width 242 height 24
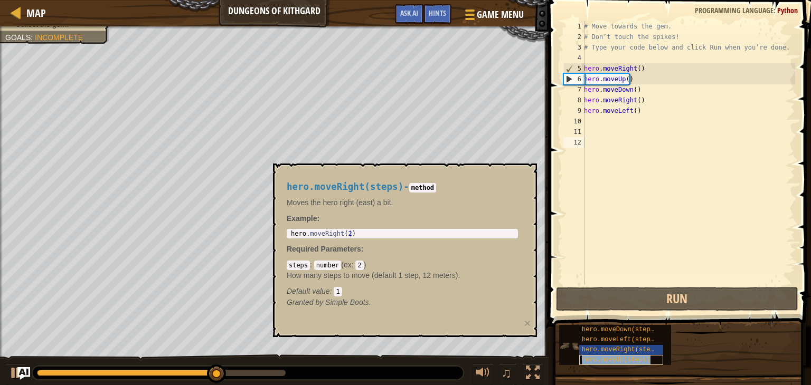
click at [631, 358] on span "hero.moveUp(steps)" at bounding box center [616, 359] width 69 height 7
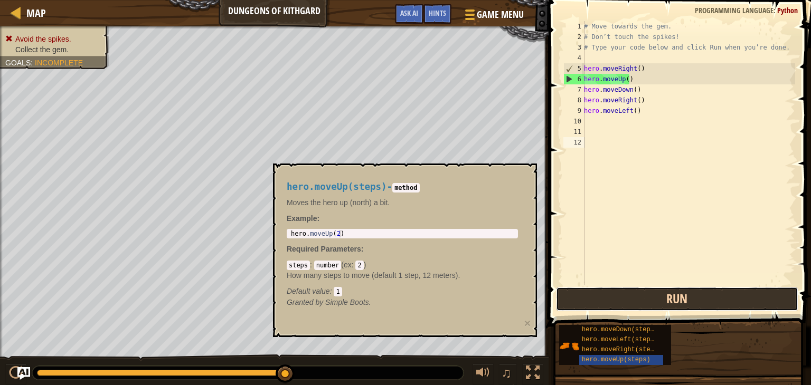
click at [651, 295] on button "Run" at bounding box center [677, 299] width 242 height 24
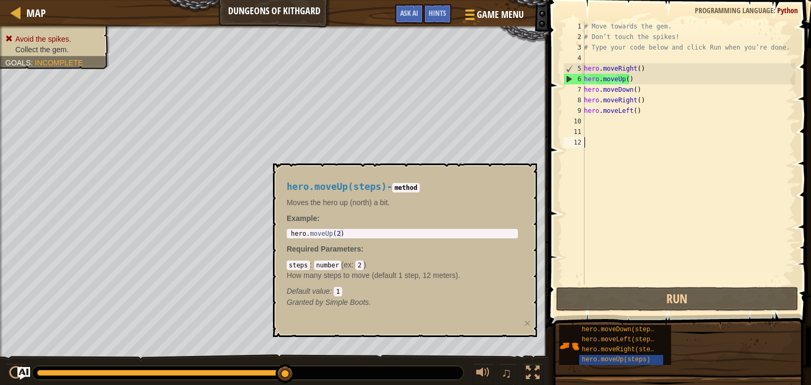
click at [588, 122] on div "# Move towards the gem. # Don’t touch the spikes! # Type your code below and cl…" at bounding box center [688, 163] width 213 height 285
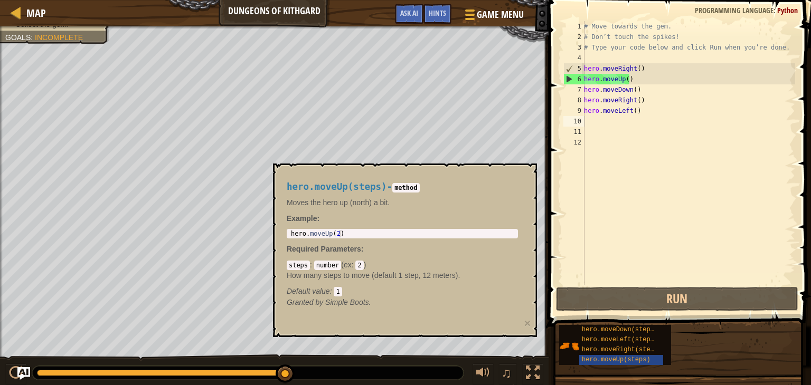
click at [43, 38] on span "Incomplete" at bounding box center [59, 37] width 48 height 8
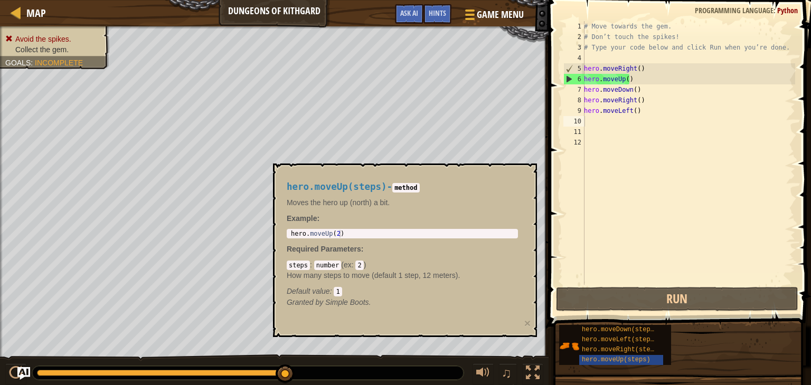
click at [40, 37] on ul "Avoid the spikes. Collect the gem." at bounding box center [54, 44] width 99 height 21
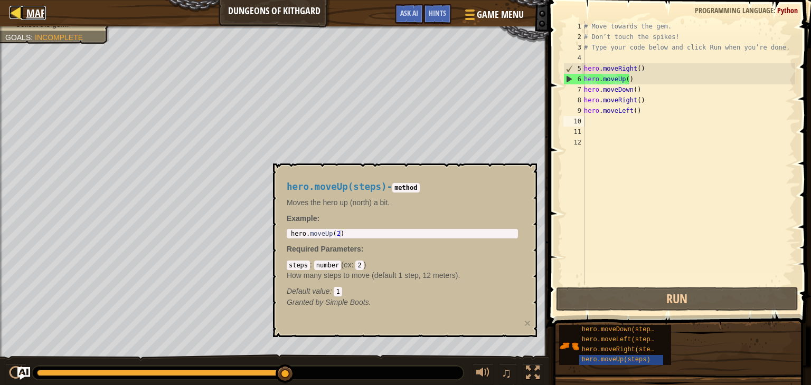
click at [16, 14] on div at bounding box center [16, 12] width 13 height 13
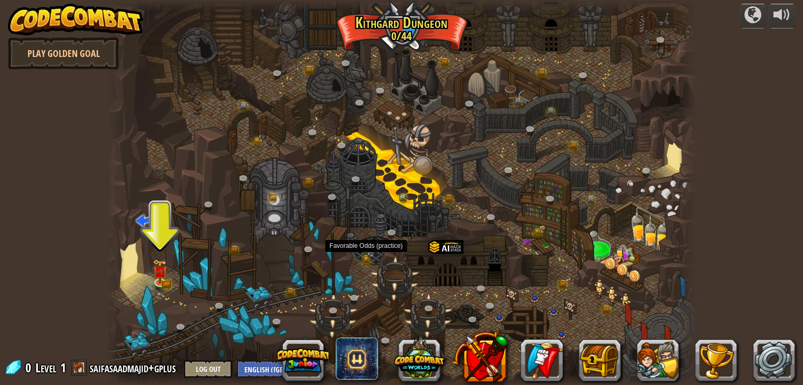
click at [358, 263] on div "Twisted Canyon (Locked) Challenge: collect the most gold using all the programm…" at bounding box center [402, 192] width 590 height 385
drag, startPoint x: 382, startPoint y: 272, endPoint x: 429, endPoint y: 274, distance: 46.5
click at [420, 273] on div at bounding box center [402, 192] width 590 height 385
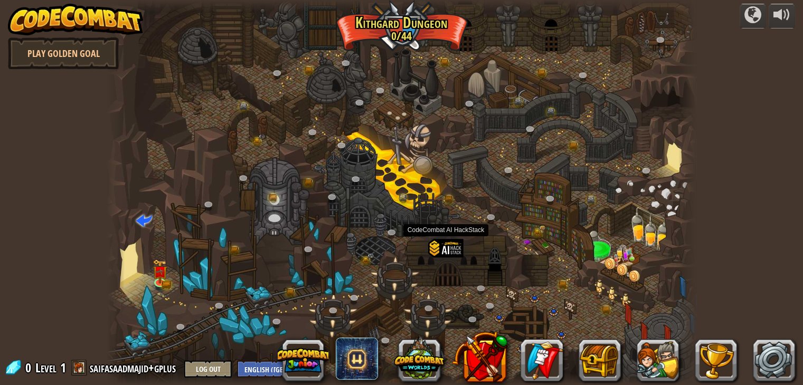
drag, startPoint x: 435, startPoint y: 274, endPoint x: 443, endPoint y: 273, distance: 8.0
click at [443, 273] on div at bounding box center [445, 261] width 35 height 45
